Goal: Browse casually: Explore the website without a specific task or goal

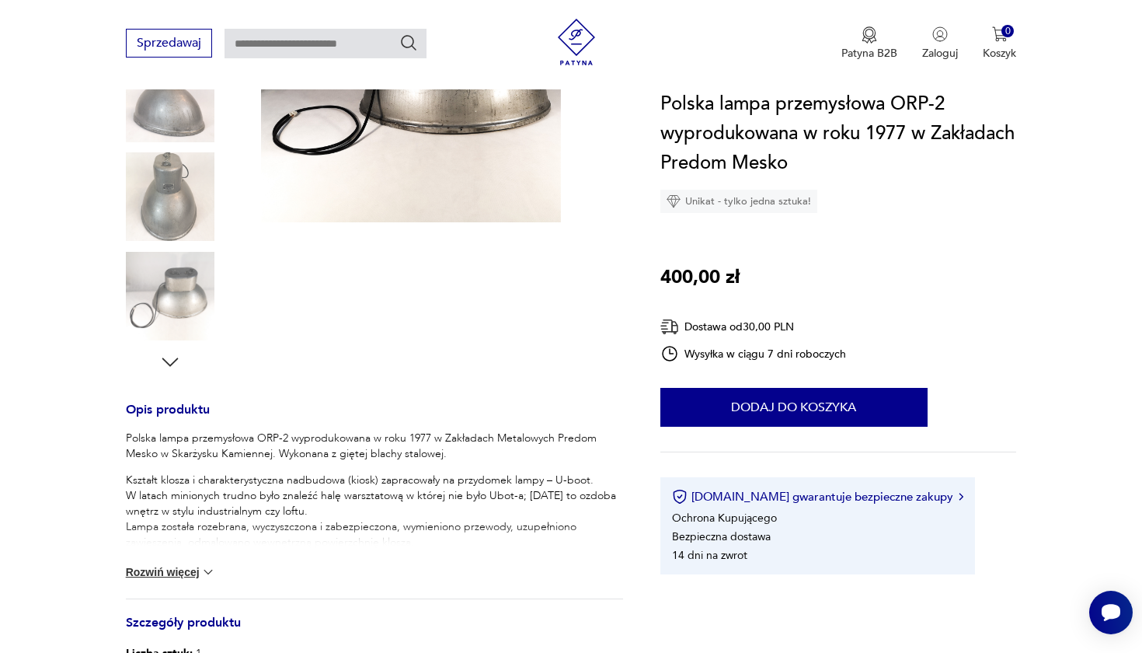
scroll to position [349, 0]
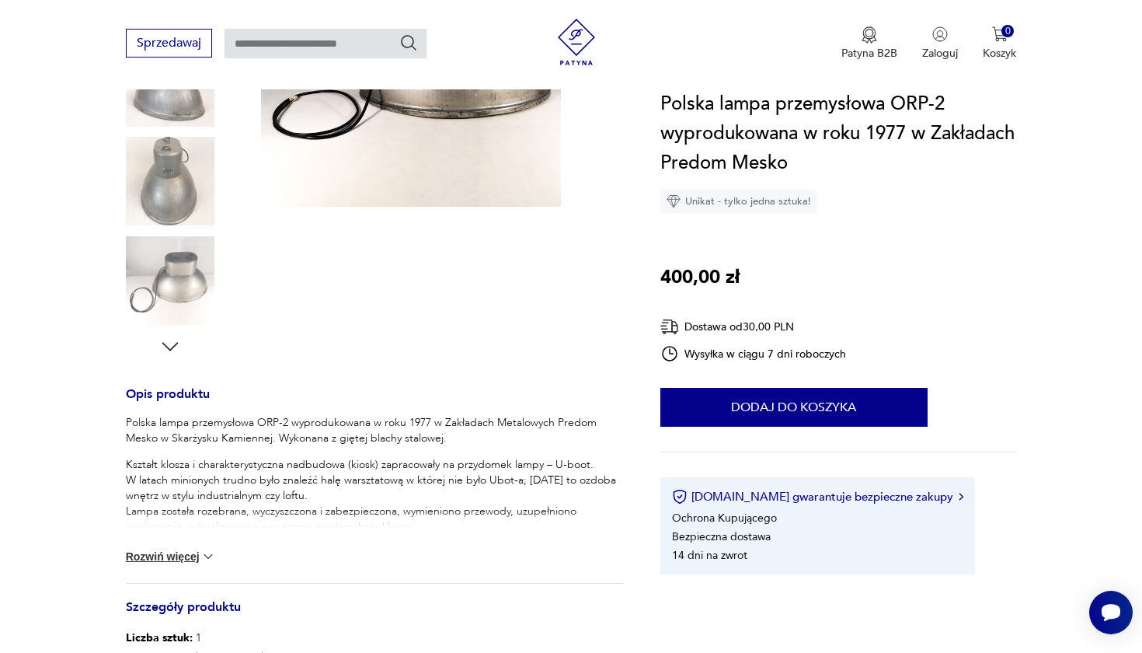
click at [202, 555] on img at bounding box center [208, 556] width 16 height 16
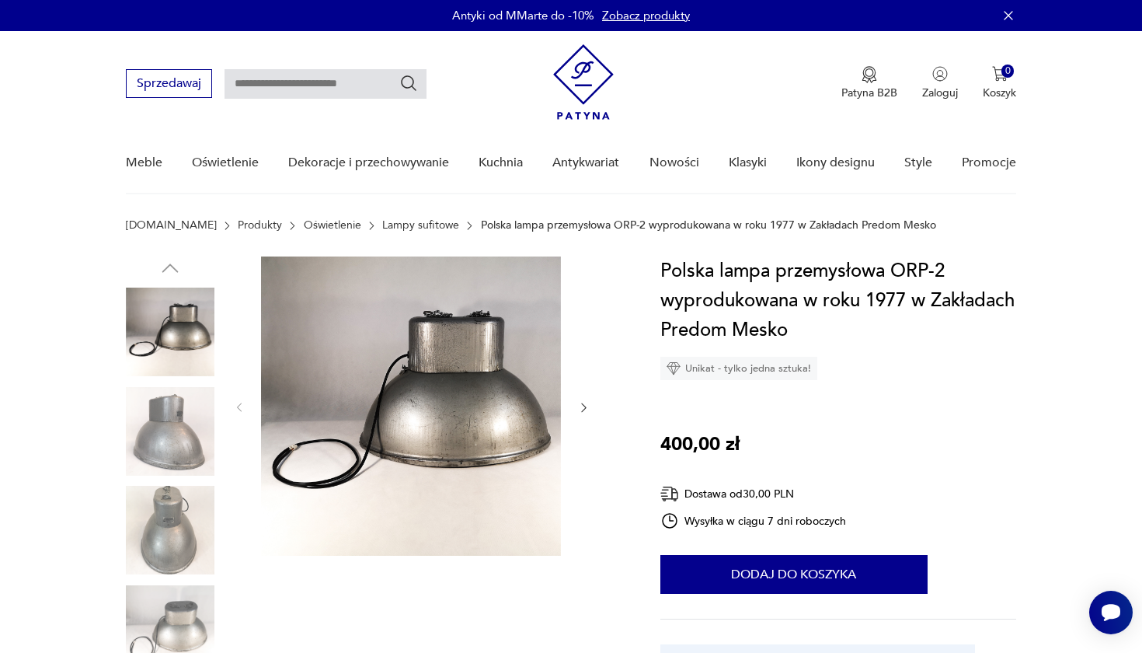
scroll to position [0, 0]
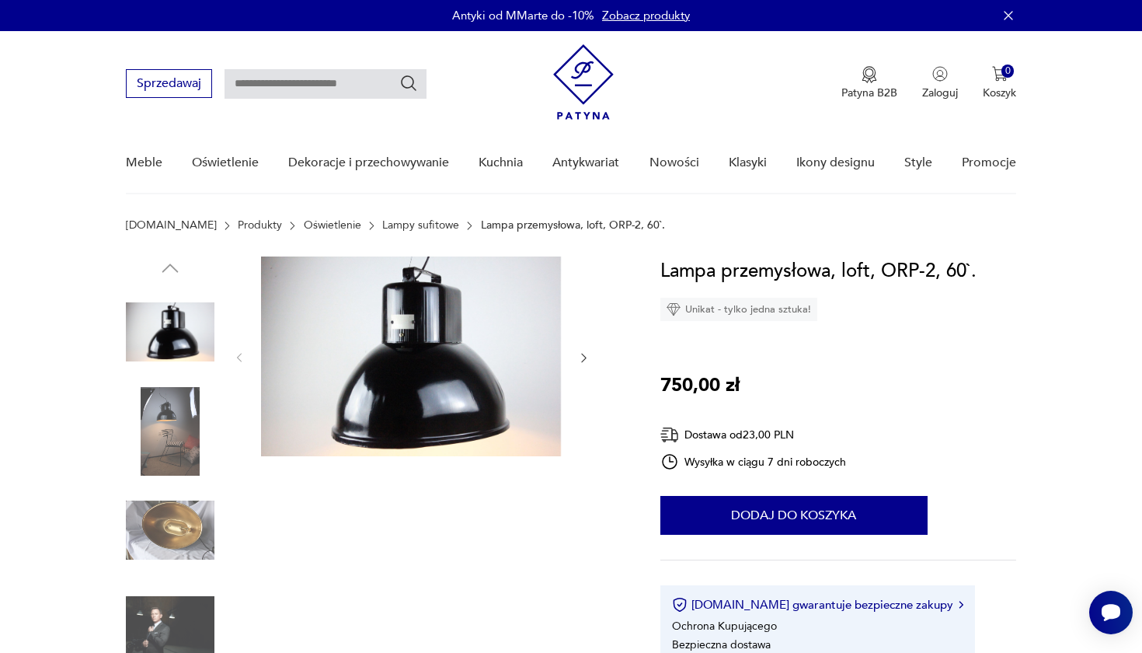
click at [470, 363] on img at bounding box center [411, 356] width 300 height 200
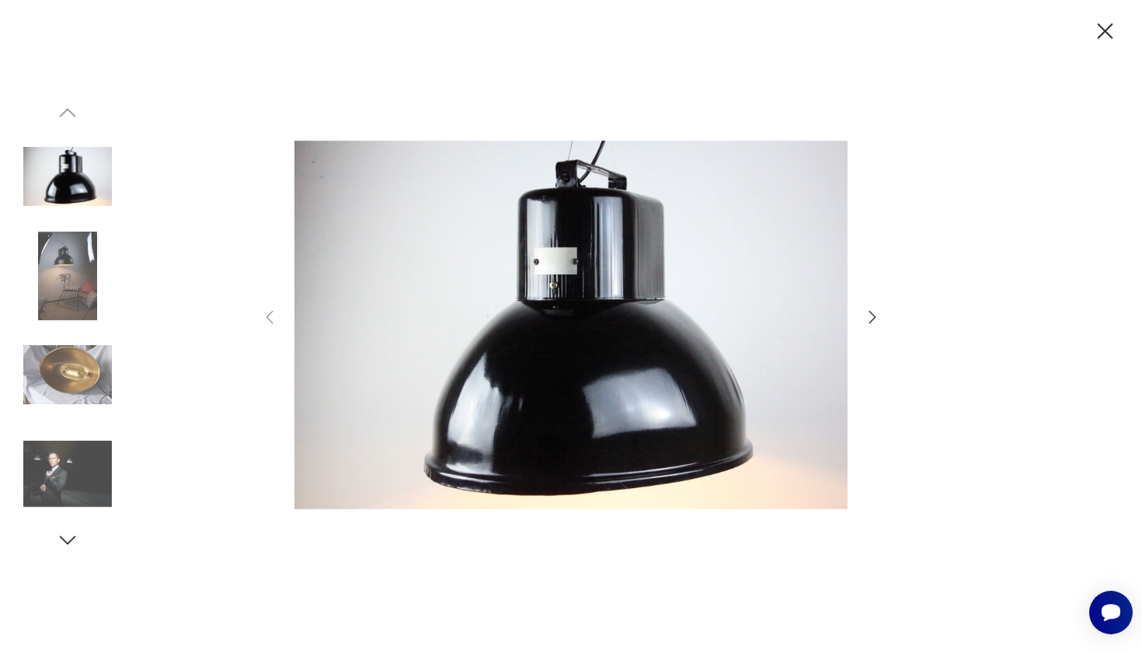
click at [869, 317] on icon "button" at bounding box center [872, 317] width 19 height 19
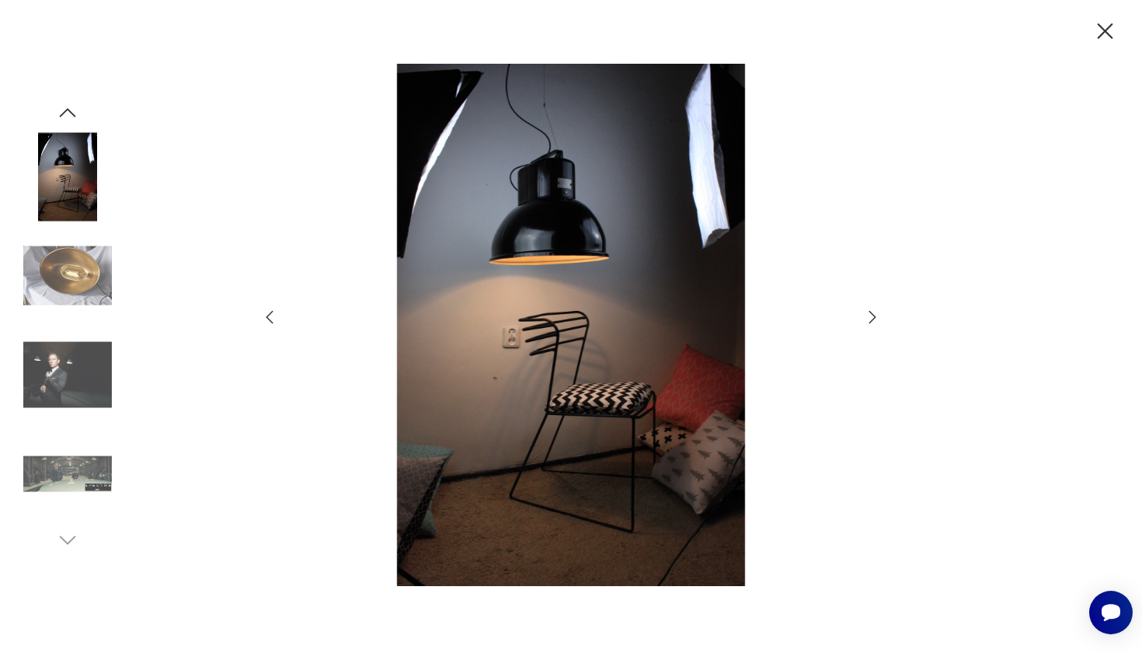
click at [869, 317] on icon "button" at bounding box center [872, 317] width 19 height 19
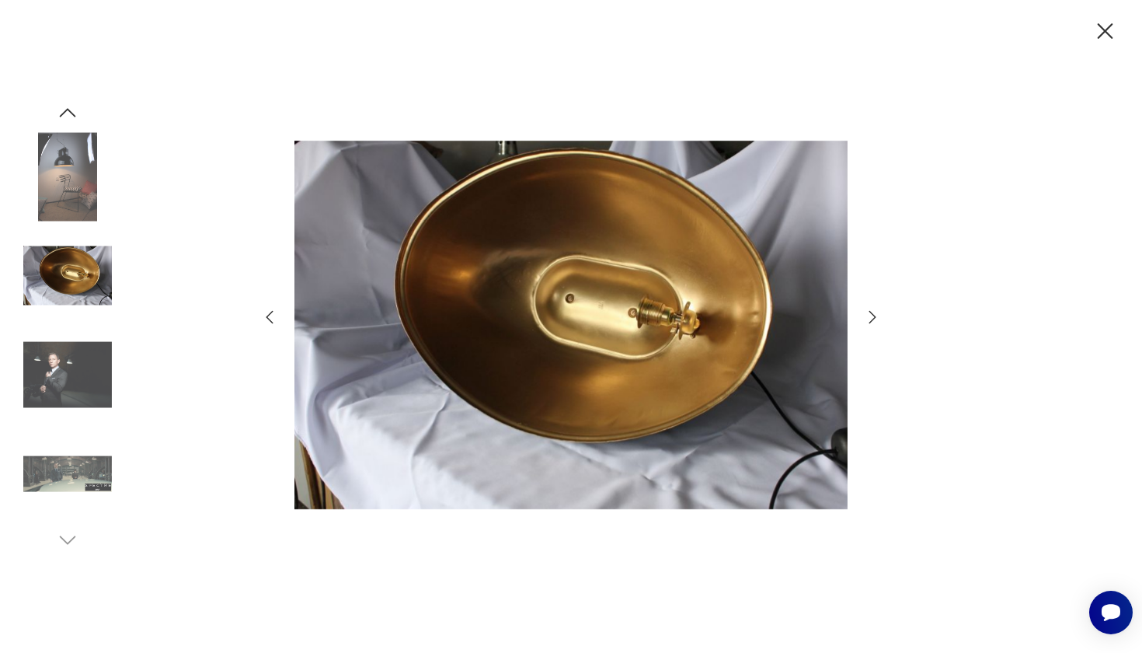
click at [869, 317] on icon "button" at bounding box center [872, 317] width 19 height 19
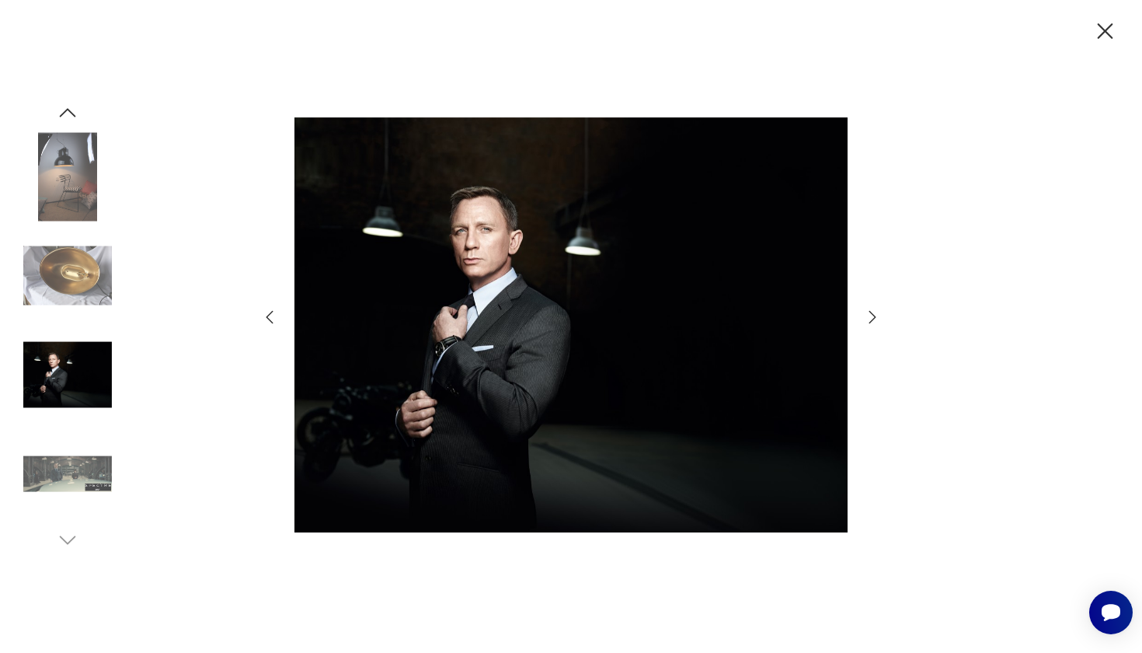
click at [869, 317] on icon "button" at bounding box center [872, 317] width 19 height 19
